Goal: Transaction & Acquisition: Purchase product/service

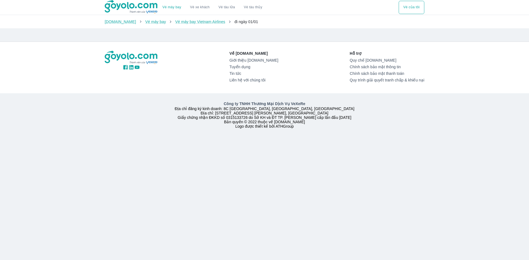
click at [141, 5] on img at bounding box center [131, 7] width 53 height 14
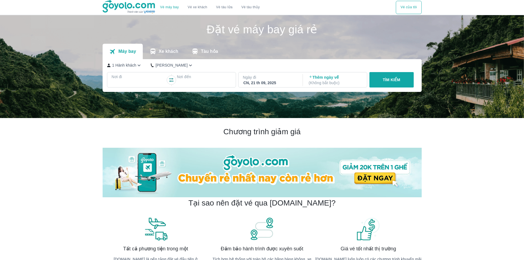
click at [407, 81] on button "TÌM KIẾM" at bounding box center [392, 79] width 44 height 15
click at [135, 75] on p "Nơi đi" at bounding box center [139, 77] width 55 height 6
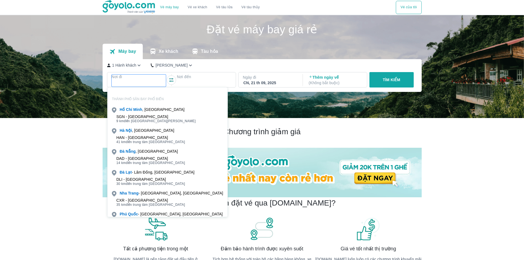
scroll to position [32, 0]
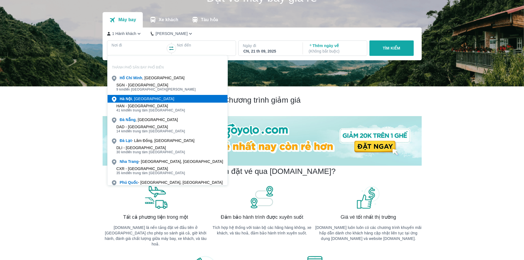
click at [146, 100] on div "[GEOGRAPHIC_DATA] , [GEOGRAPHIC_DATA]" at bounding box center [147, 99] width 55 height 6
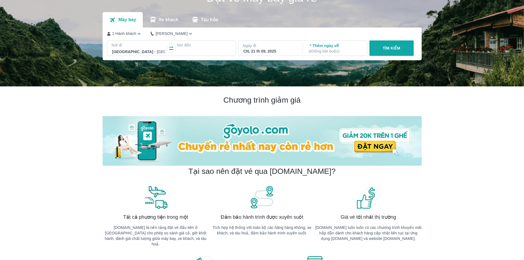
click at [209, 53] on div at bounding box center [204, 51] width 53 height 7
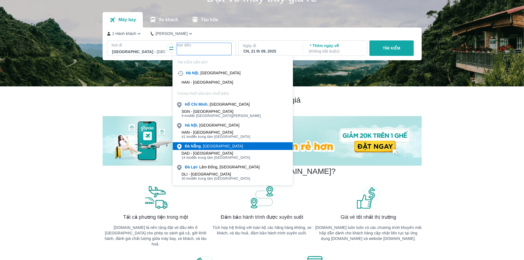
click at [214, 148] on div "[GEOGRAPHIC_DATA] , [GEOGRAPHIC_DATA]" at bounding box center [214, 146] width 58 height 6
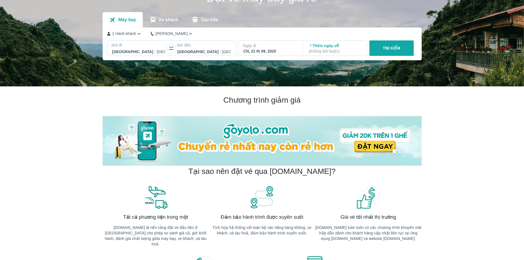
click at [269, 59] on div "1 Hành khách Phổ Thông Nơi đi [GEOGRAPHIC_DATA] - [GEOGRAPHIC_DATA] Nơi đến [GE…" at bounding box center [262, 44] width 319 height 33
click at [269, 54] on div "CN, 21 th 09, 2025" at bounding box center [270, 51] width 53 height 6
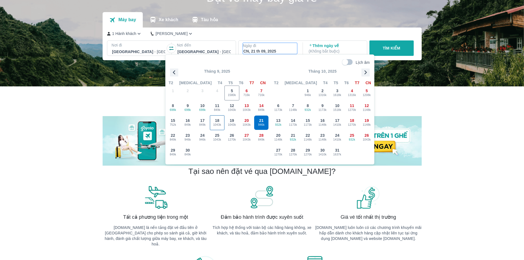
click at [217, 123] on span "1043k" at bounding box center [217, 125] width 14 height 4
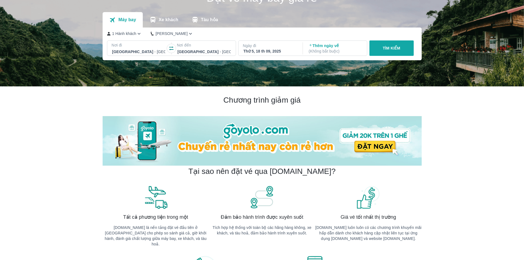
click at [275, 50] on div "Thứ 5, 18 th 09, 2025" at bounding box center [270, 51] width 53 height 6
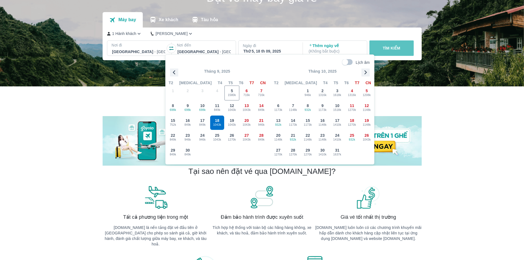
click at [401, 48] on p "TÌM KIẾM" at bounding box center [392, 48] width 18 height 6
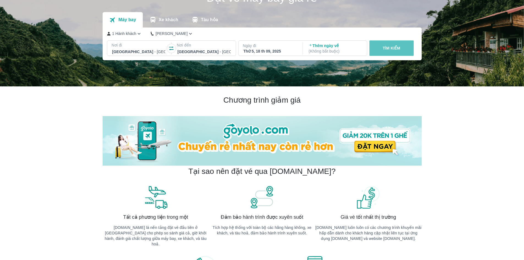
click at [401, 48] on p "TÌM KIẾM" at bounding box center [392, 48] width 18 height 6
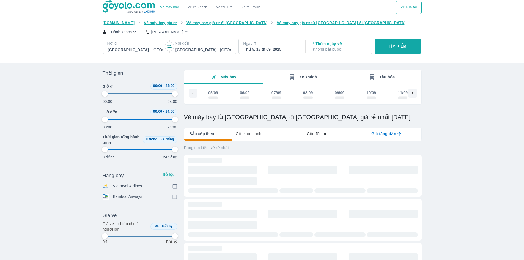
scroll to position [0, 251]
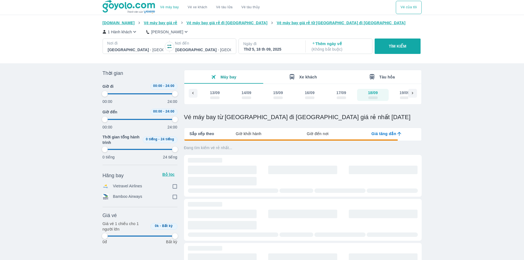
type input "97.9166666666667"
checkbox input "true"
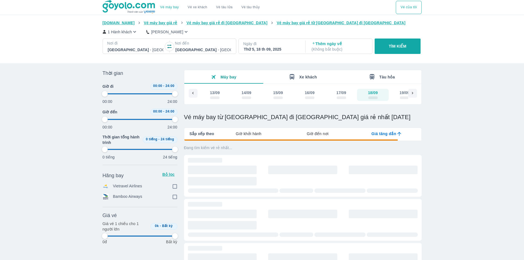
type input "97.9166666666667"
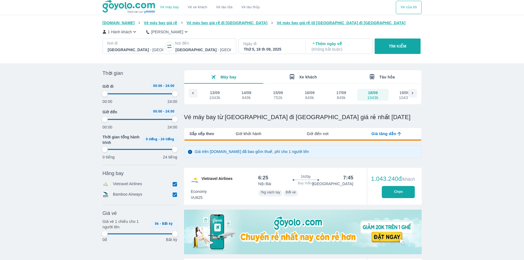
type input "97.9166666666667"
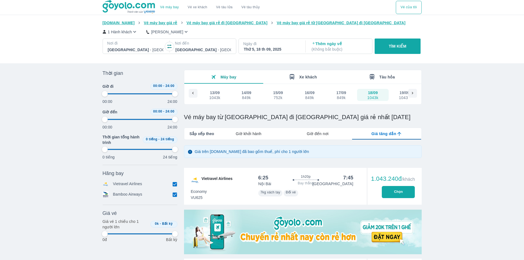
type input "97.9166666666667"
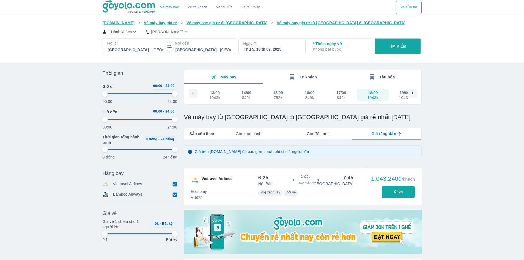
type input "97.9166666666667"
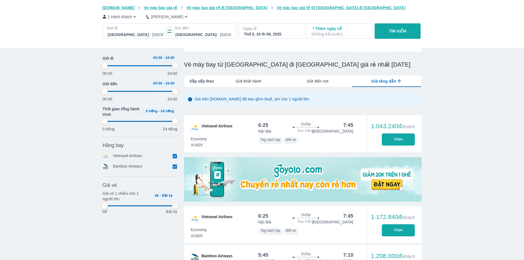
scroll to position [55, 0]
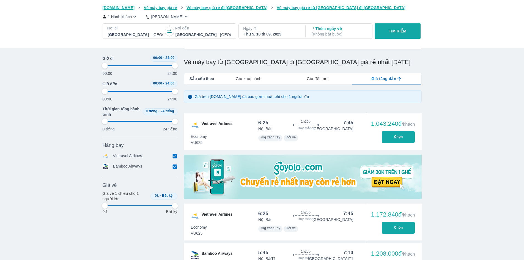
type input "97.9166666666667"
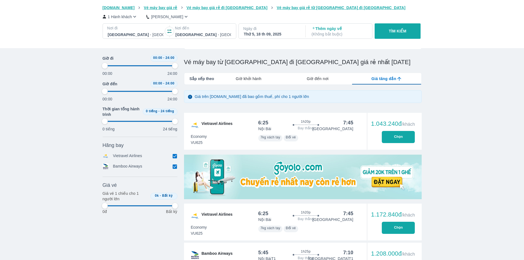
type input "97.9166666666667"
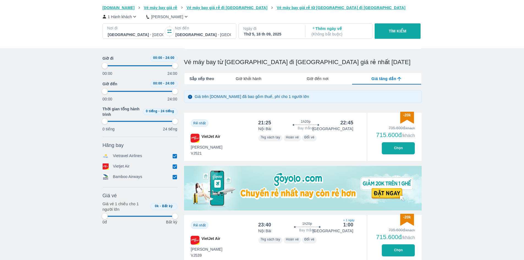
type input "97.9166666666667"
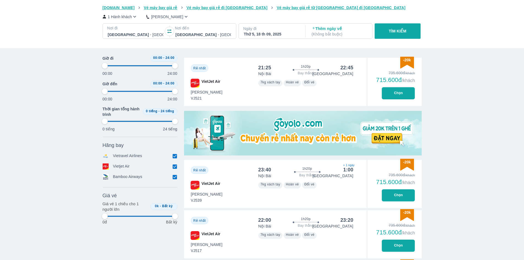
type input "97.9166666666667"
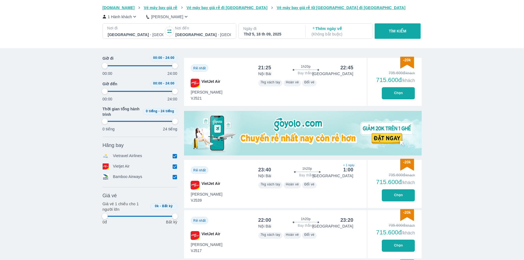
type input "97.9166666666667"
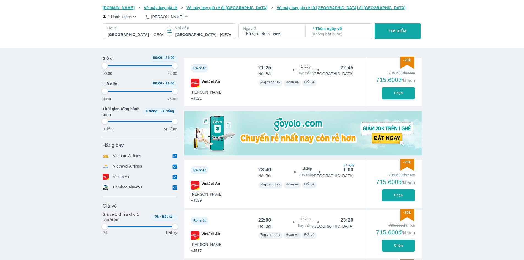
scroll to position [83, 0]
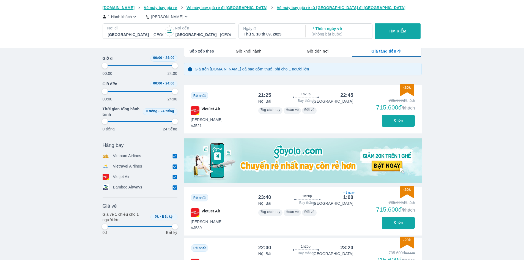
click at [395, 121] on button "Chọn" at bounding box center [398, 121] width 33 height 12
type input "97.9166666666667"
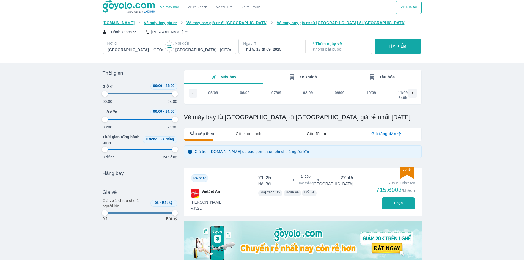
scroll to position [0, 251]
type input "97.9166666666667"
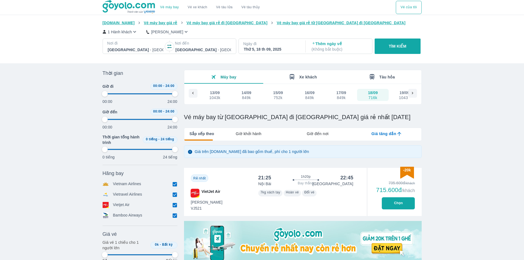
type input "97.9166666666667"
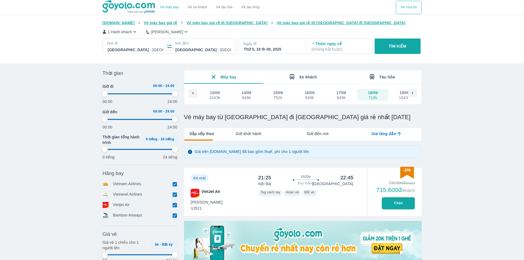
type input "97.9166666666667"
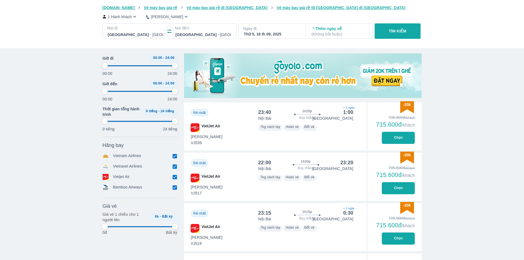
type input "97.9166666666667"
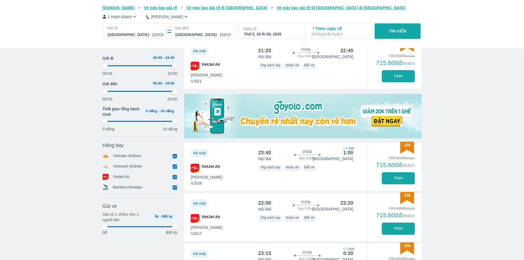
scroll to position [86, 0]
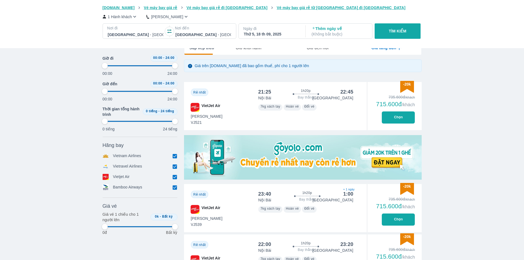
type input "97.9166666666667"
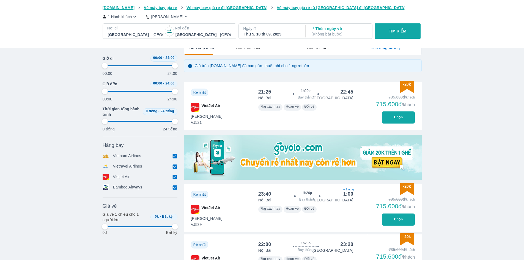
type input "97.9166666666667"
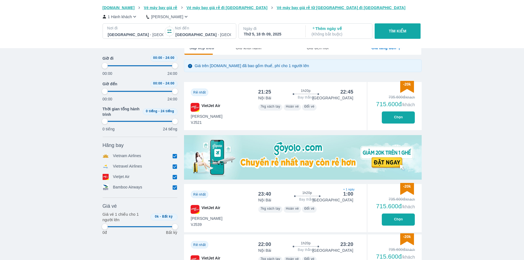
type input "97.9166666666667"
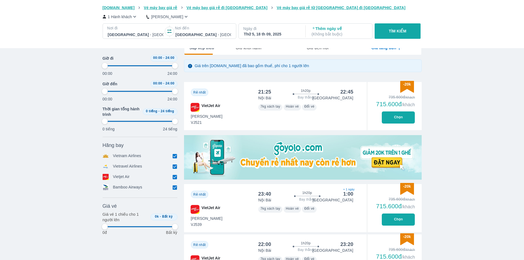
type input "97.9166666666667"
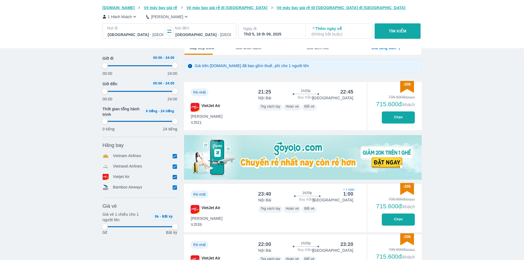
type input "97.9166666666667"
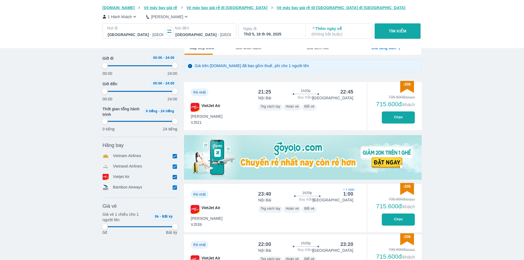
type input "97.9166666666667"
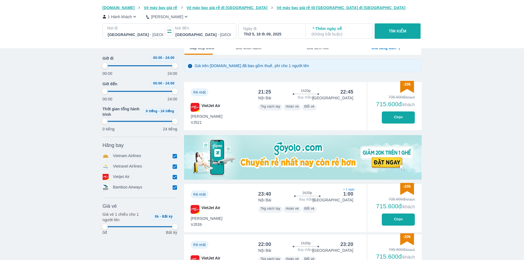
type input "97.9166666666667"
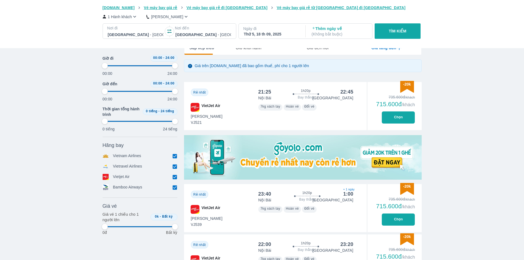
type input "97.9166666666667"
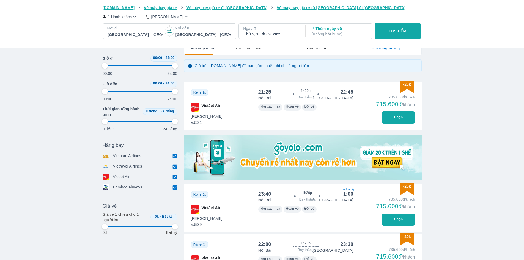
type input "97.9166666666667"
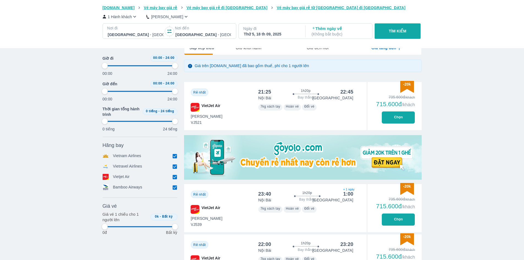
type input "97.9166666666667"
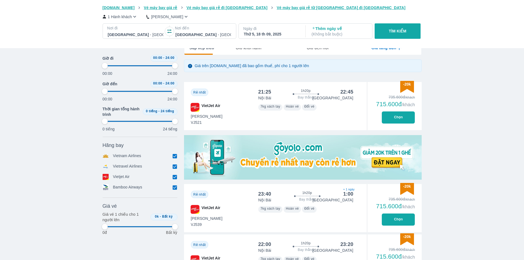
type input "97.9166666666667"
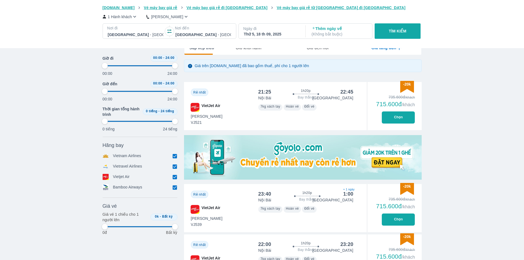
type input "97.9166666666667"
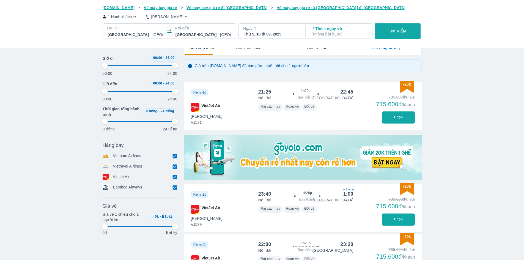
type input "97.9166666666667"
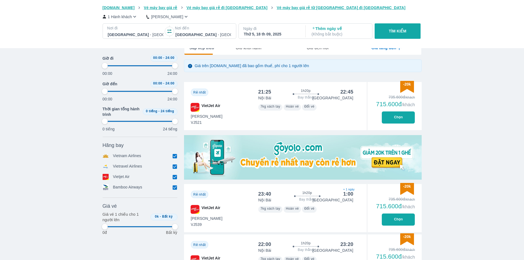
type input "97.9166666666667"
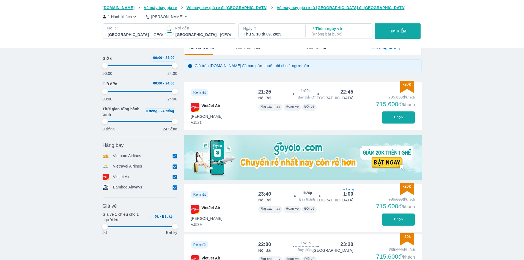
type input "97.9166666666667"
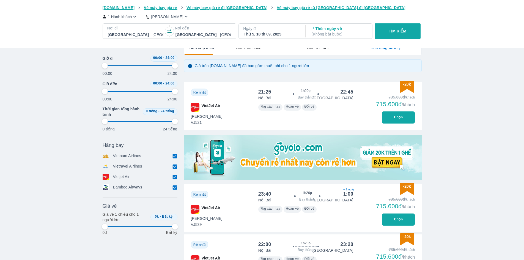
type input "97.9166666666667"
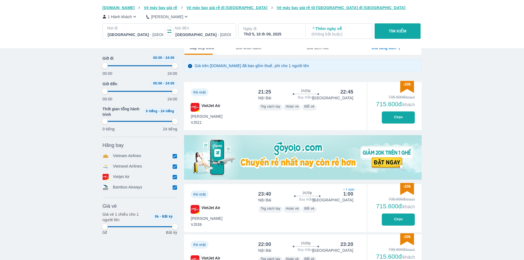
type input "97.9166666666667"
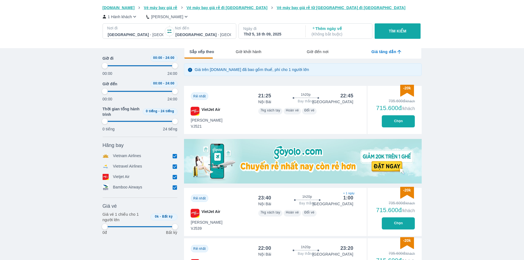
scroll to position [138, 0]
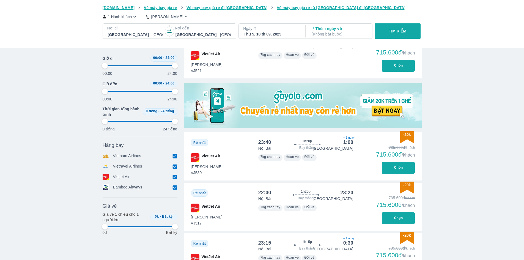
type input "97.9166666666667"
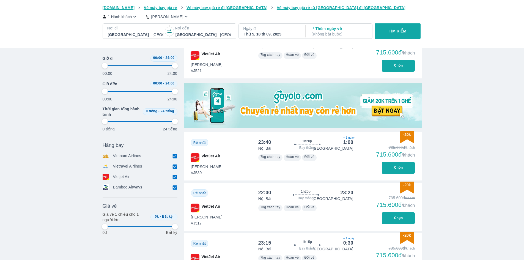
type input "97.9166666666667"
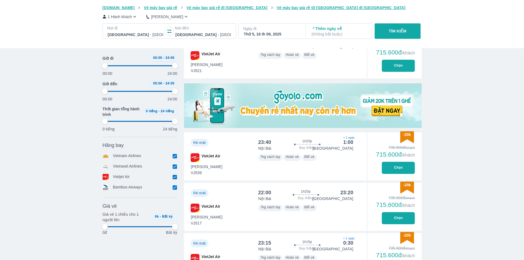
type input "97.9166666666667"
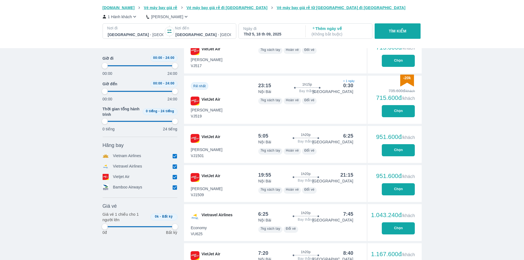
type input "97.9166666666667"
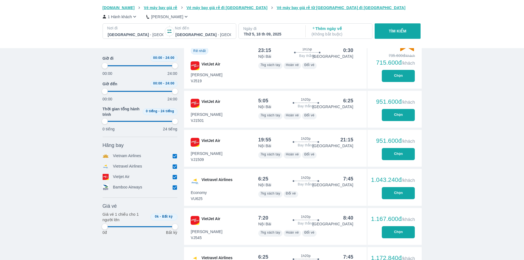
click at [404, 194] on button "Chọn" at bounding box center [398, 193] width 33 height 12
type input "97.9166666666667"
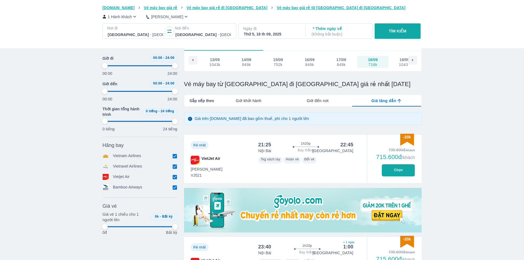
scroll to position [0, 0]
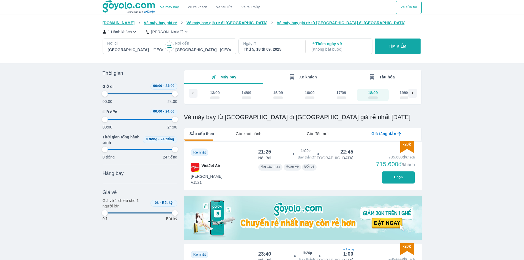
type input "97.9166666666667"
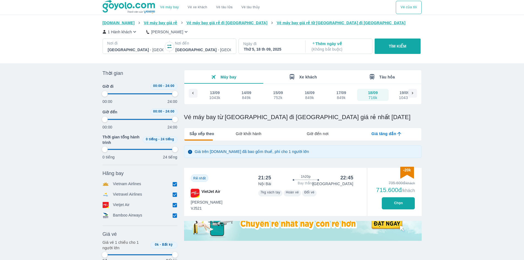
type input "97.9166666666667"
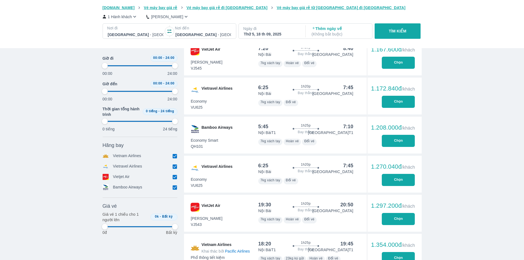
type input "97.9166666666667"
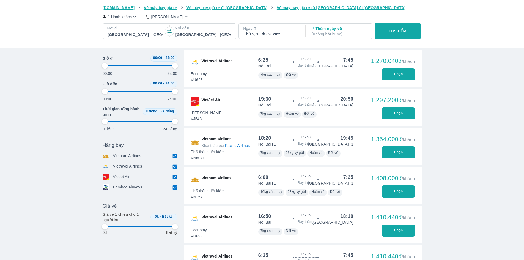
type input "97.9166666666667"
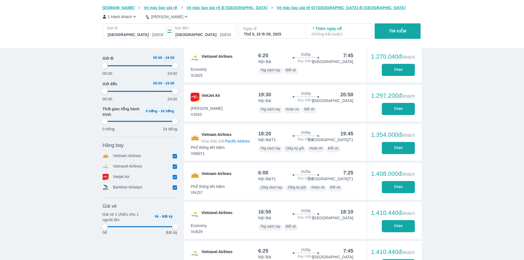
type input "97.9166666666667"
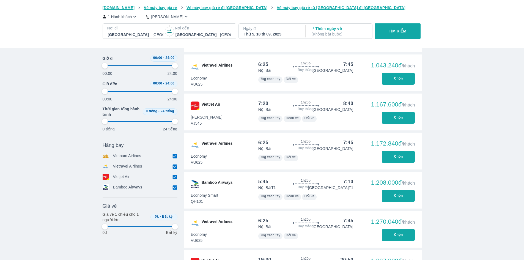
type input "97.9166666666667"
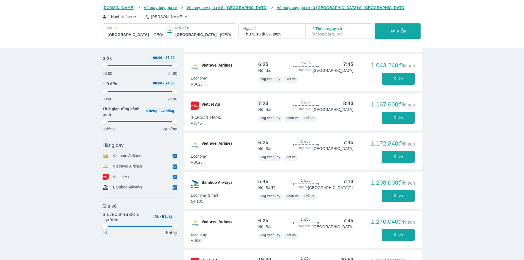
type input "97.9166666666667"
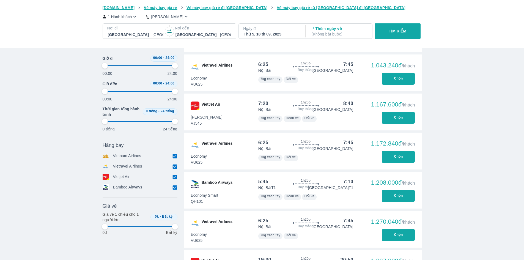
type input "97.9166666666667"
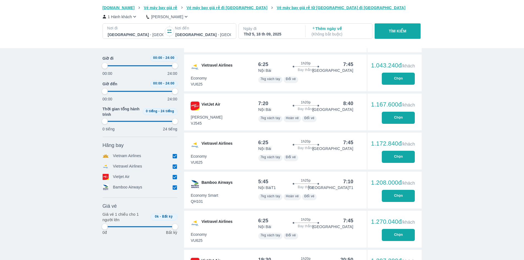
type input "97.9166666666667"
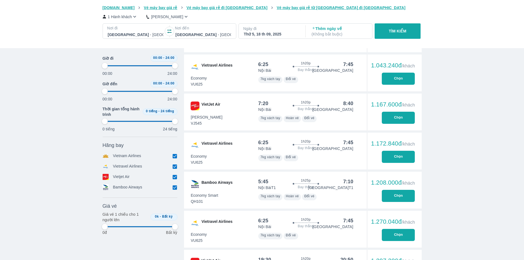
type input "97.9166666666667"
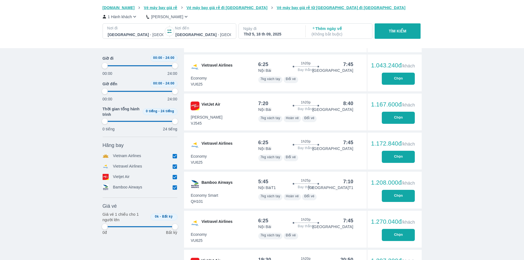
type input "97.9166666666667"
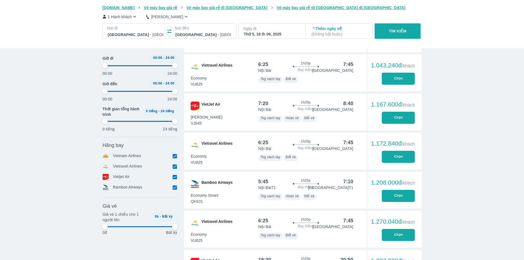
type input "97.9166666666667"
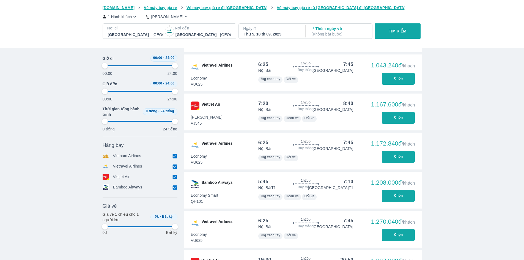
type input "97.9166666666667"
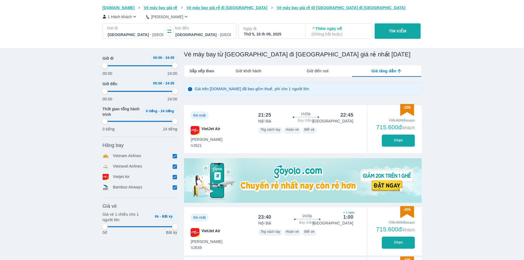
scroll to position [0, 0]
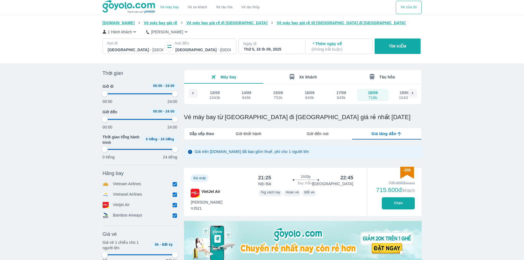
click at [301, 76] on span "Xe khách" at bounding box center [309, 77] width 18 height 4
click at [214, 77] on icon "button" at bounding box center [214, 77] width 8 height 8
click at [290, 82] on button "Xe khách" at bounding box center [302, 76] width 79 height 13
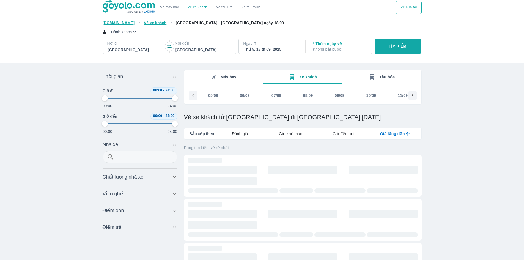
scroll to position [0, 251]
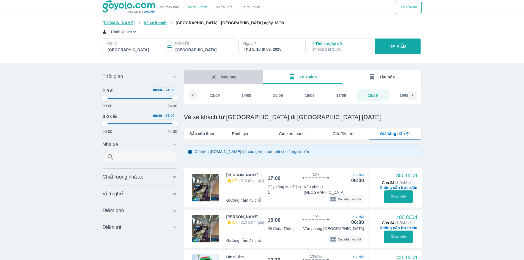
click at [225, 77] on span "Máy bay" at bounding box center [229, 77] width 16 height 4
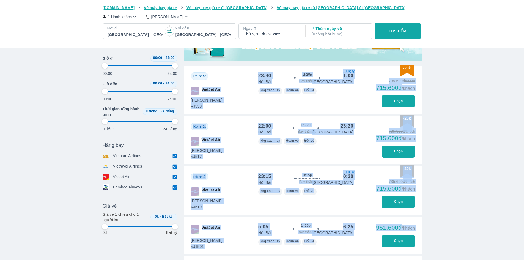
scroll to position [170, 0]
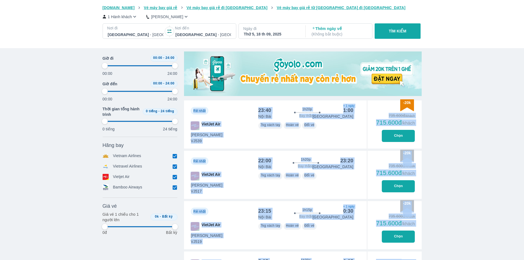
drag, startPoint x: 441, startPoint y: 217, endPoint x: 188, endPoint y: 105, distance: 276.5
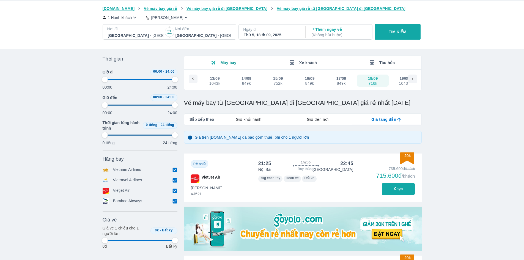
scroll to position [0, 0]
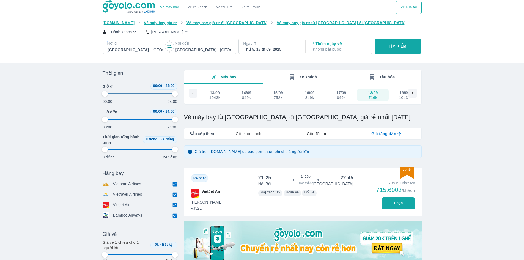
click at [147, 44] on p "Nơi đi" at bounding box center [135, 43] width 57 height 6
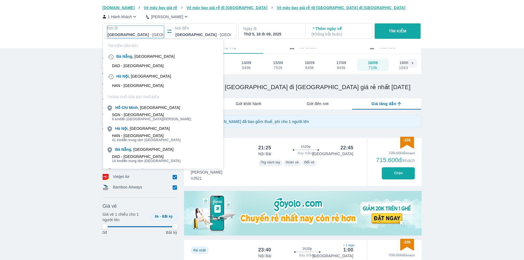
scroll to position [32, 0]
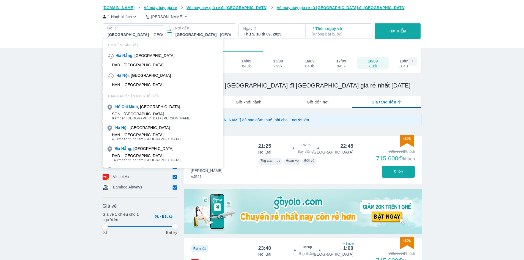
click div "[GEOGRAPHIC_DATA] , [GEOGRAPHIC_DATA]"
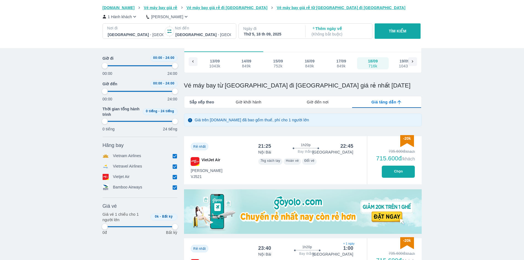
click at [208, 30] on p "Nơi đến" at bounding box center [203, 28] width 57 height 6
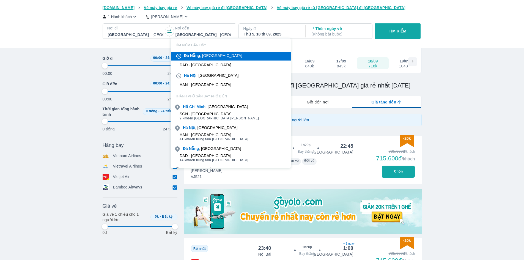
click at [214, 54] on div "[GEOGRAPHIC_DATA] , [GEOGRAPHIC_DATA]" at bounding box center [213, 56] width 58 height 6
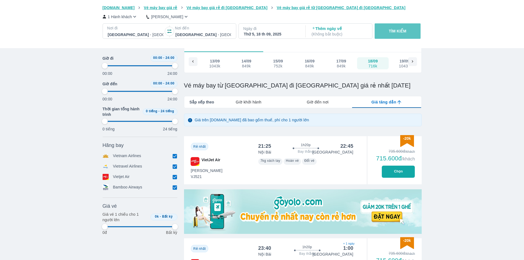
drag, startPoint x: 395, startPoint y: 36, endPoint x: 252, endPoint y: 35, distance: 142.3
click at [264, 46] on div "[DOMAIN_NAME] Vé máy bay giá rẻ Vé máy bay giá rẻ đi [GEOGRAPHIC_DATA] Vé máy b…" at bounding box center [262, 24] width 524 height 48
click at [252, 32] on div "Thứ 5, 18 th 09, 2025" at bounding box center [272, 34] width 56 height 6
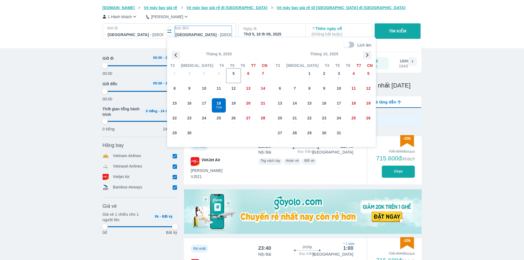
click at [197, 31] on div "[GEOGRAPHIC_DATA] - [GEOGRAPHIC_DATA]" at bounding box center [203, 35] width 57 height 8
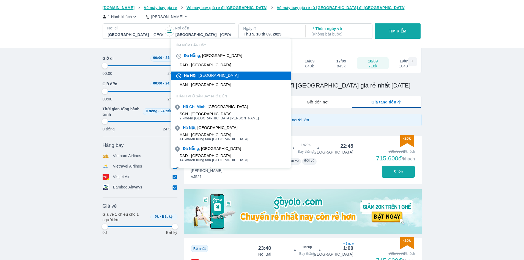
drag, startPoint x: 206, startPoint y: 71, endPoint x: 207, endPoint y: 80, distance: 9.5
click at [206, 78] on div "[GEOGRAPHIC_DATA] , [GEOGRAPHIC_DATA]" at bounding box center [211, 76] width 55 height 6
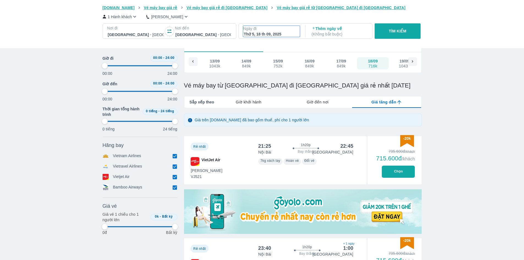
click at [292, 29] on p "Ngày đi" at bounding box center [271, 29] width 57 height 6
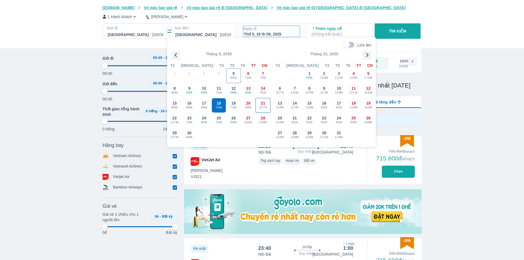
click at [262, 102] on span "21" at bounding box center [263, 103] width 4 height 6
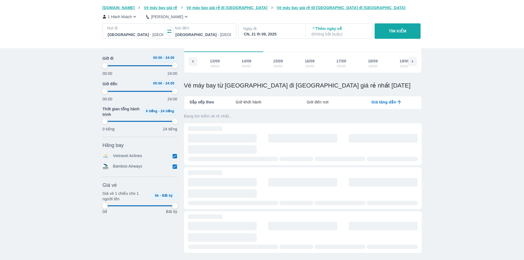
scroll to position [0, 327]
click at [418, 32] on button "TÌM KIẾM" at bounding box center [398, 30] width 46 height 15
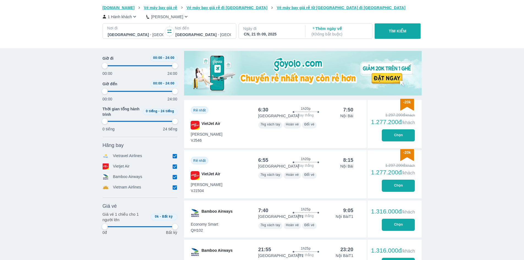
scroll to position [193, 0]
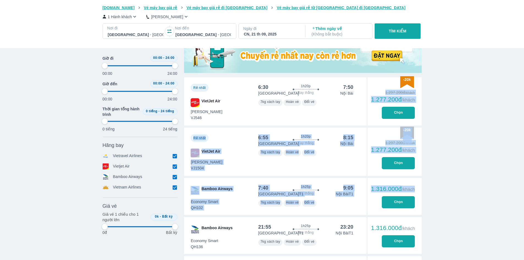
drag, startPoint x: 461, startPoint y: 175, endPoint x: 363, endPoint y: 110, distance: 117.3
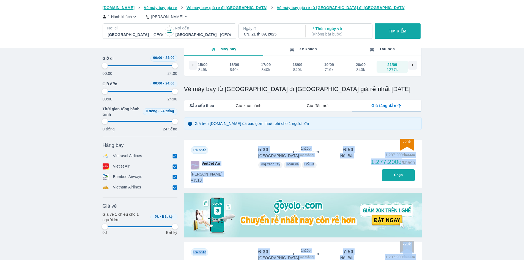
scroll to position [28, 0]
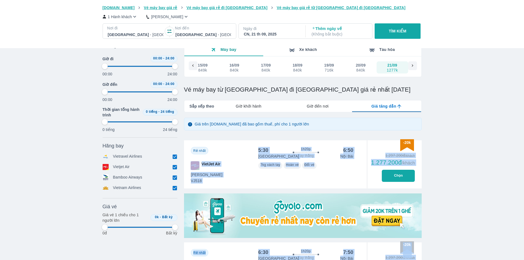
drag, startPoint x: 420, startPoint y: 161, endPoint x: 205, endPoint y: 140, distance: 215.8
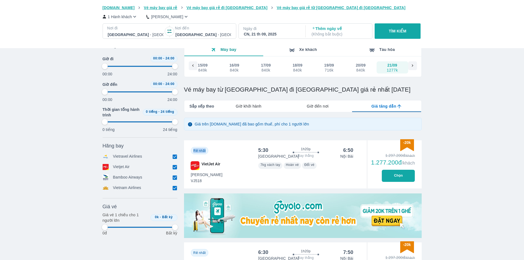
drag, startPoint x: 202, startPoint y: 140, endPoint x: 209, endPoint y: 139, distance: 7.8
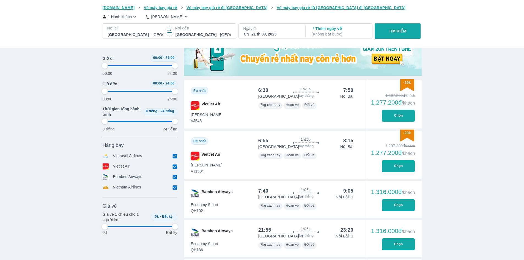
scroll to position [248, 0]
